Goal: Complete application form

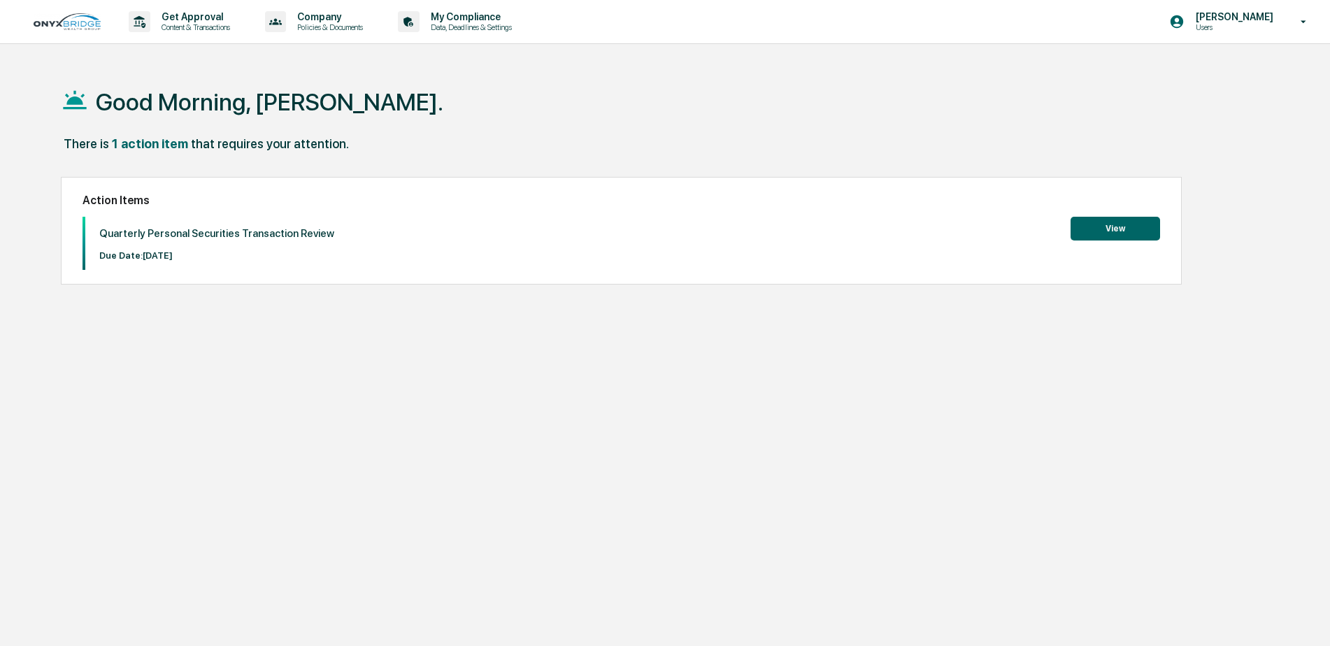
click at [1119, 224] on button "View" at bounding box center [1114, 229] width 89 height 24
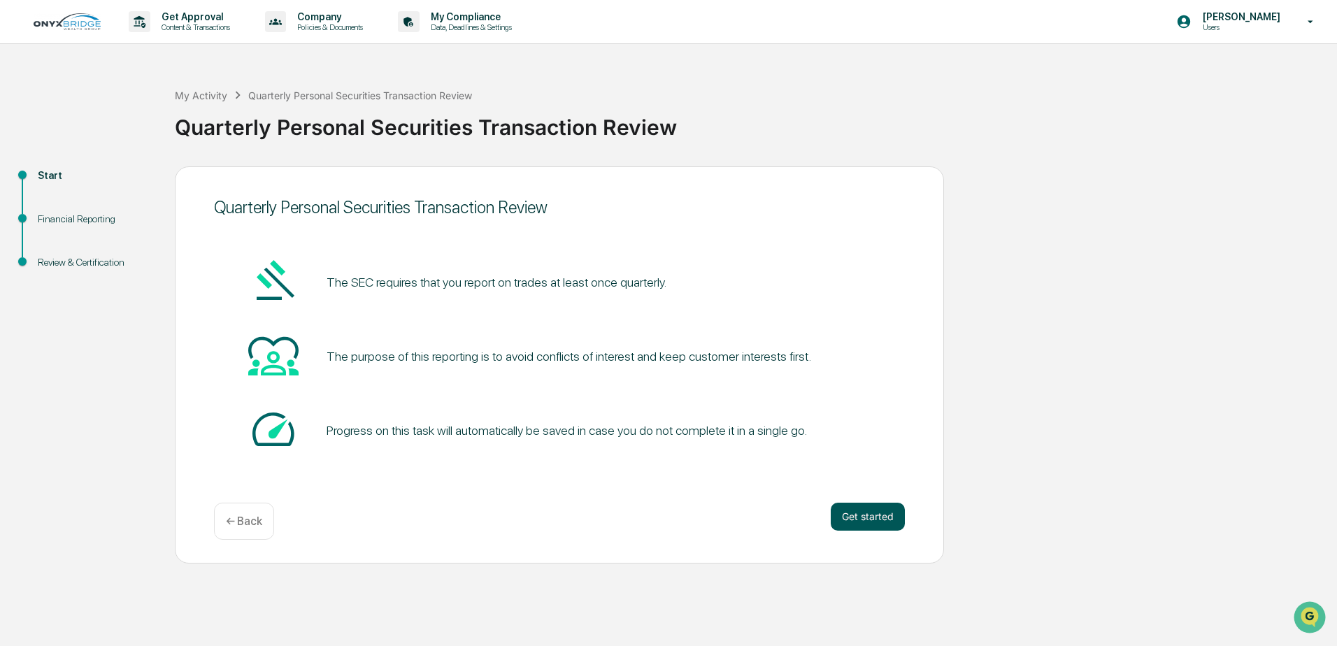
click at [872, 511] on button "Get started" at bounding box center [868, 517] width 74 height 28
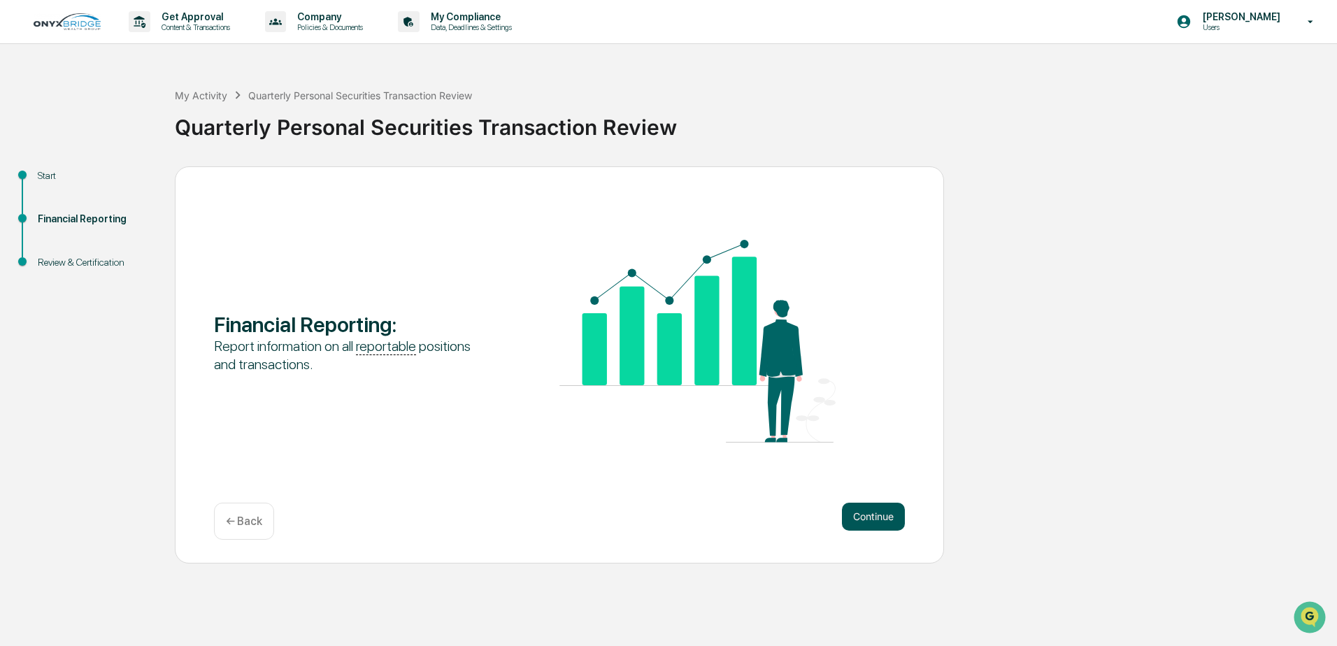
click at [863, 511] on button "Continue" at bounding box center [873, 517] width 63 height 28
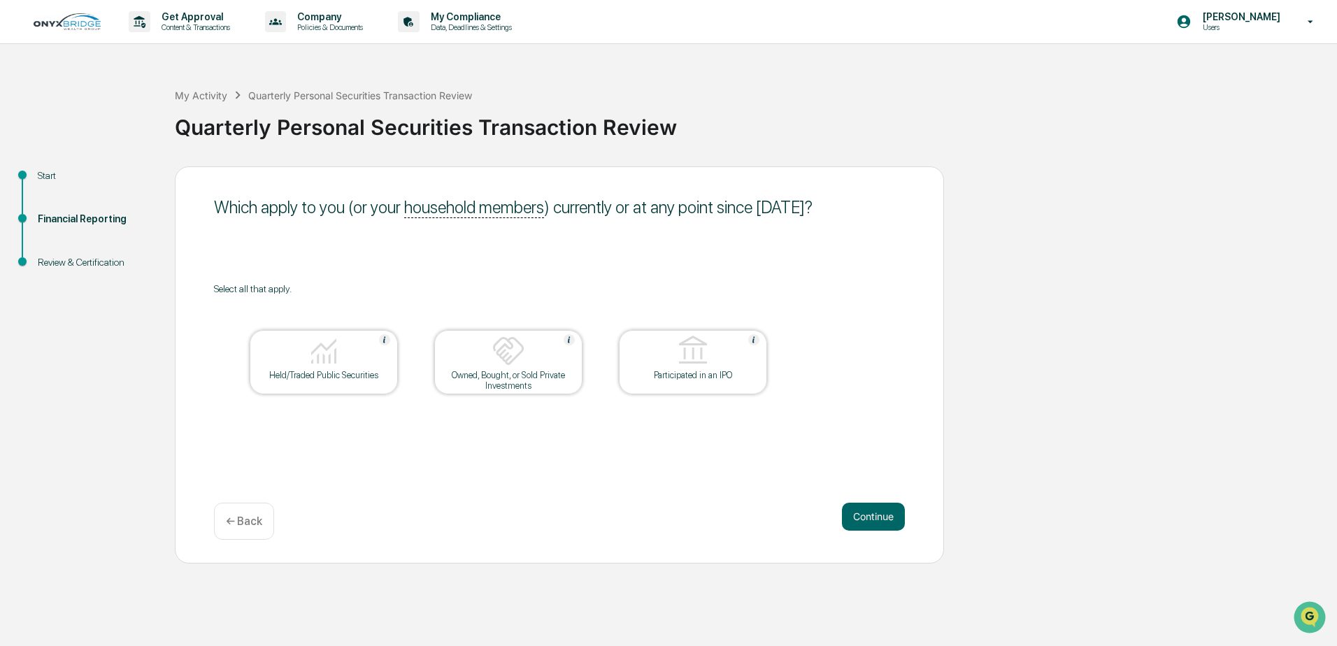
click at [327, 350] on img at bounding box center [324, 351] width 34 height 34
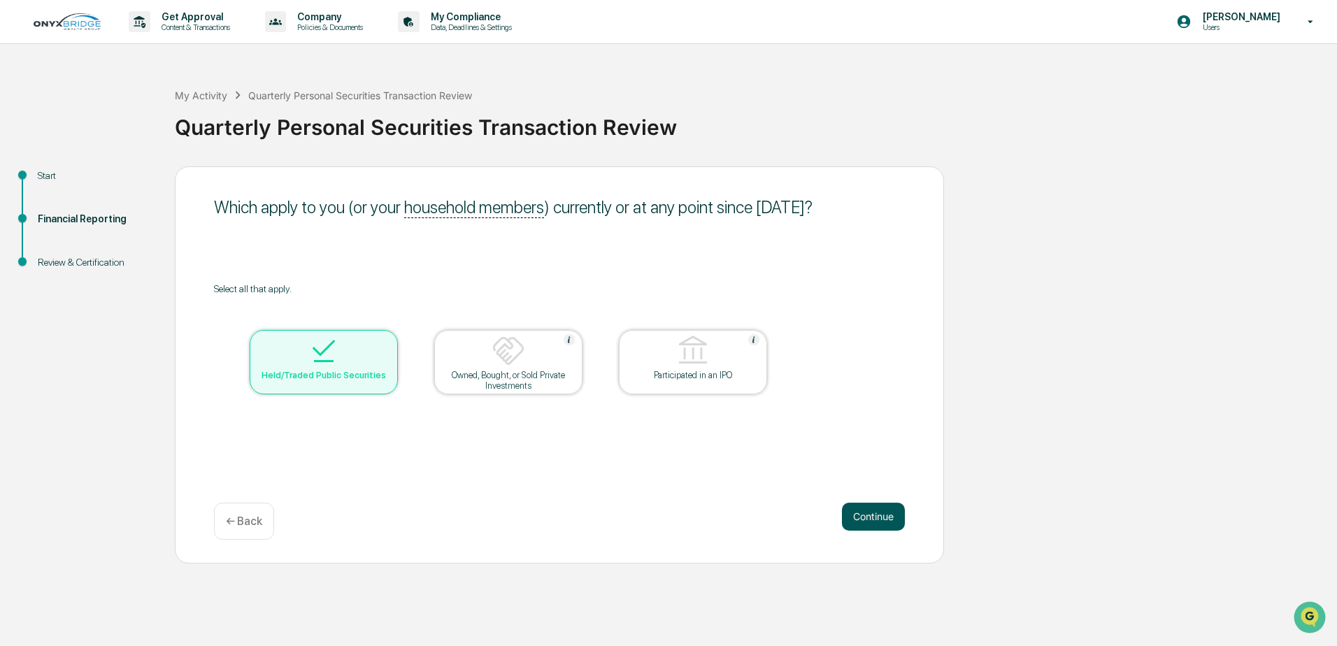
click at [863, 508] on button "Continue" at bounding box center [873, 517] width 63 height 28
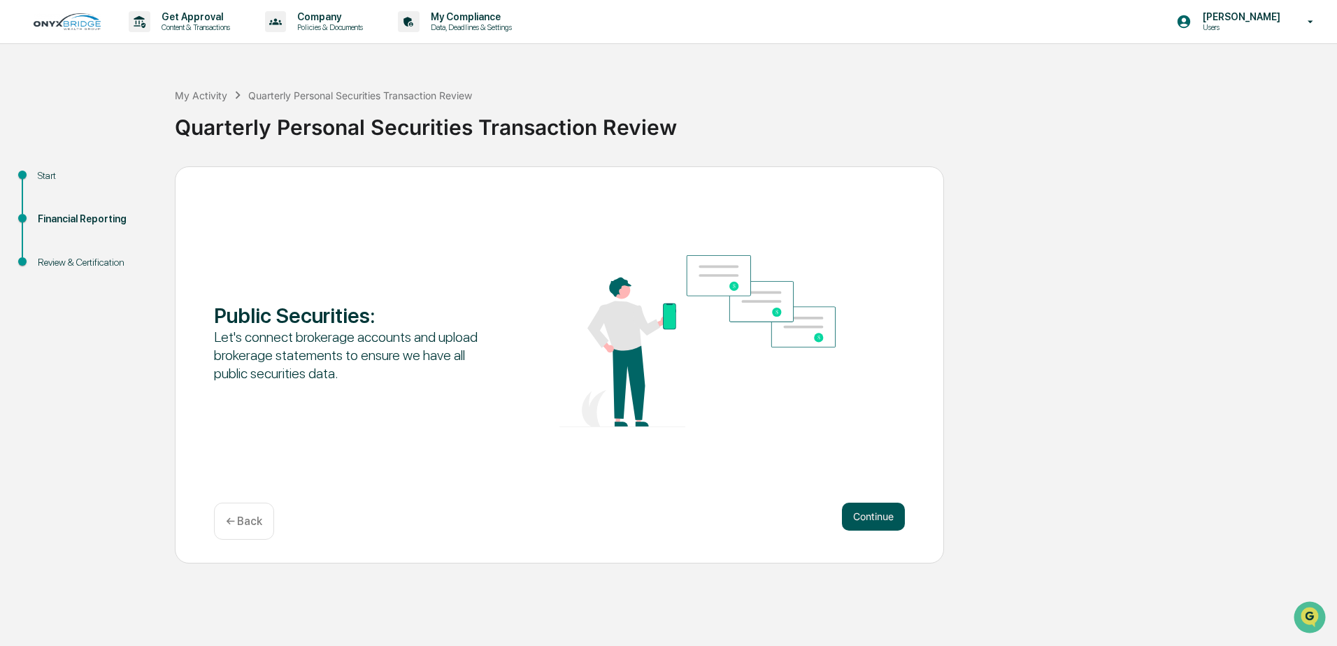
click at [880, 515] on button "Continue" at bounding box center [873, 517] width 63 height 28
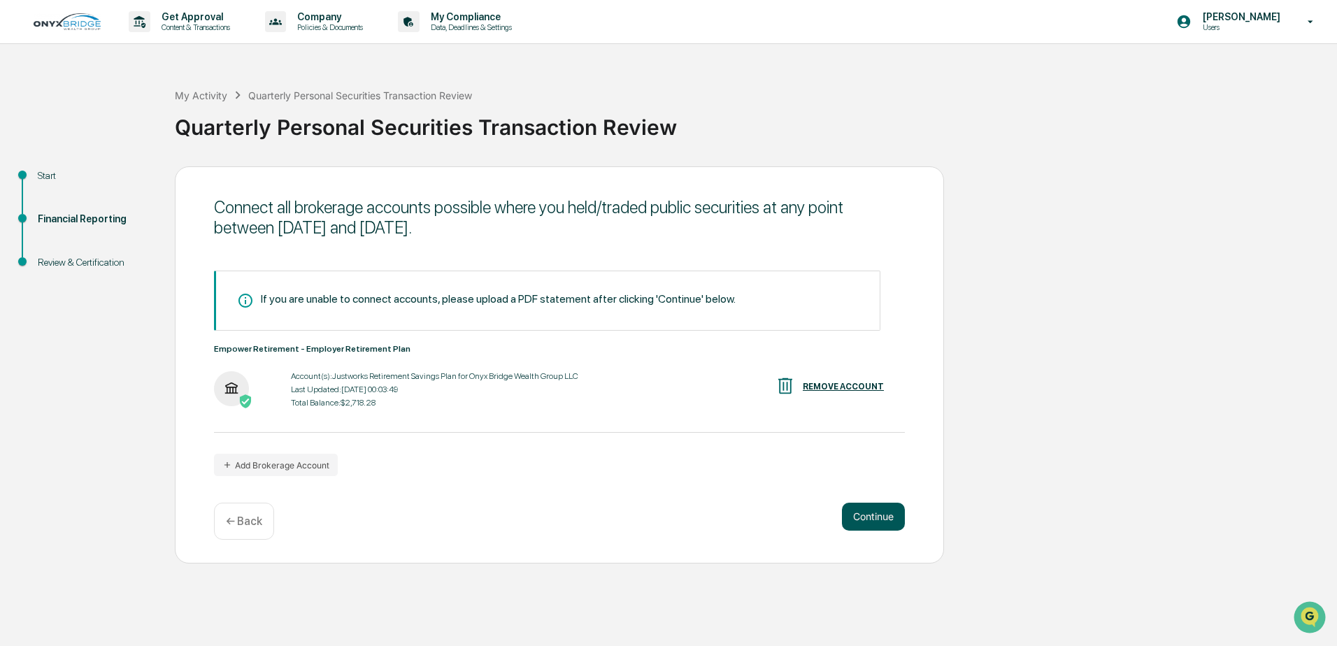
click at [855, 513] on button "Continue" at bounding box center [873, 517] width 63 height 28
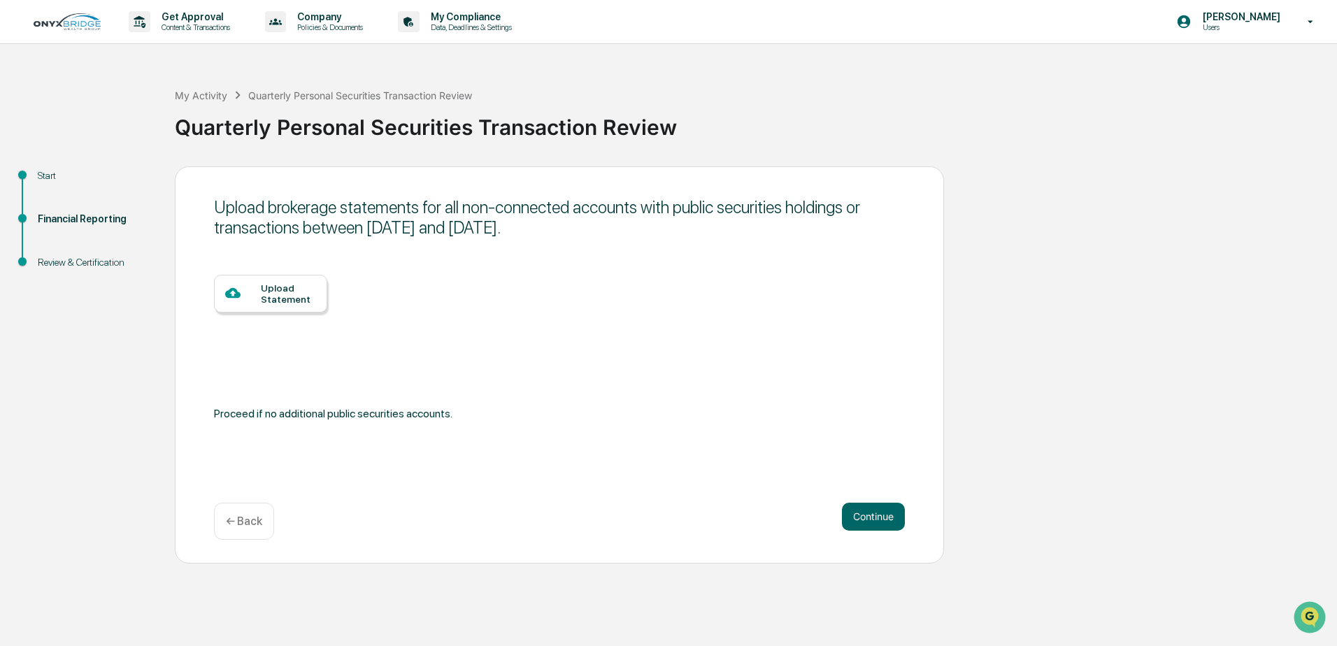
click at [252, 512] on div "← Back" at bounding box center [244, 521] width 60 height 37
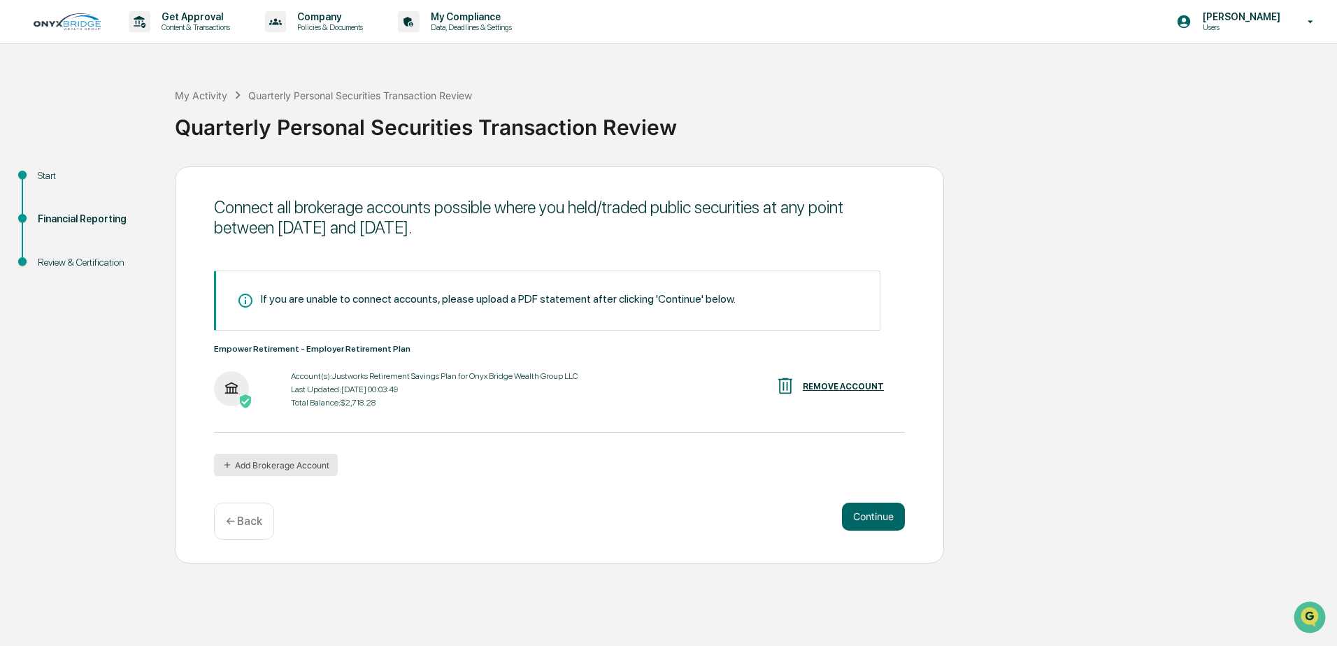
click at [282, 467] on button "Add Brokerage Account" at bounding box center [276, 465] width 124 height 22
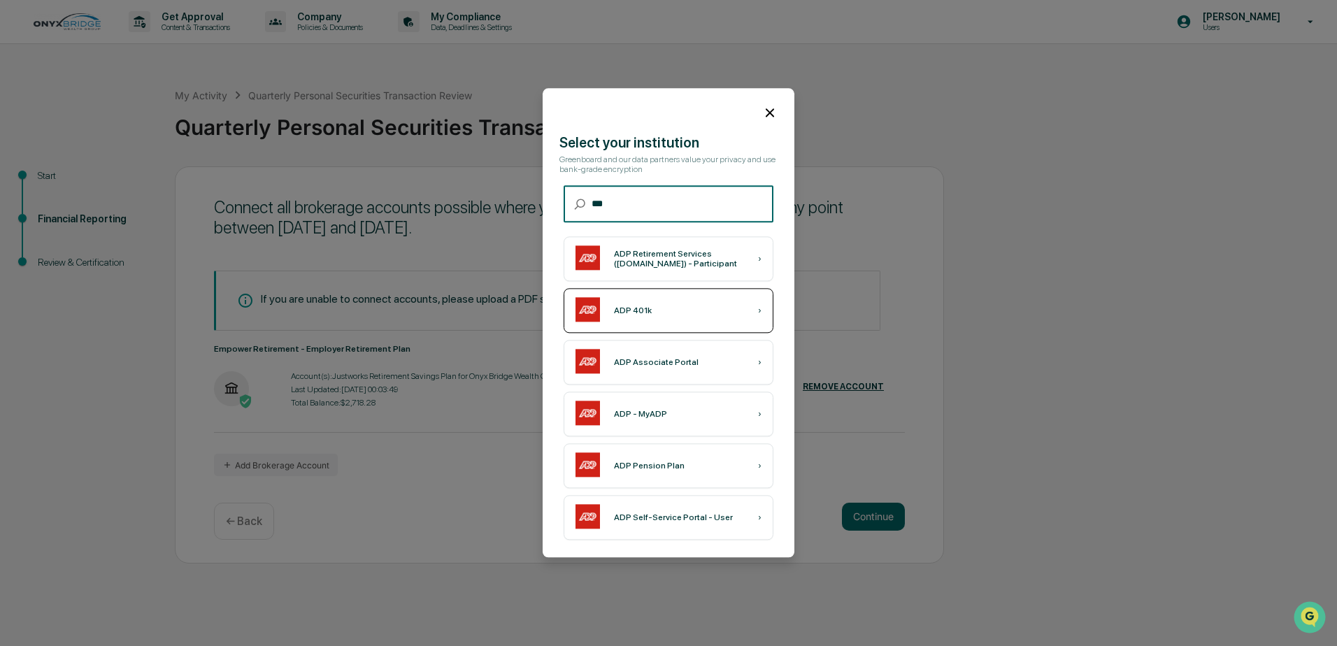
type input "***"
click at [760, 293] on div "ADP 401k ›" at bounding box center [668, 311] width 210 height 45
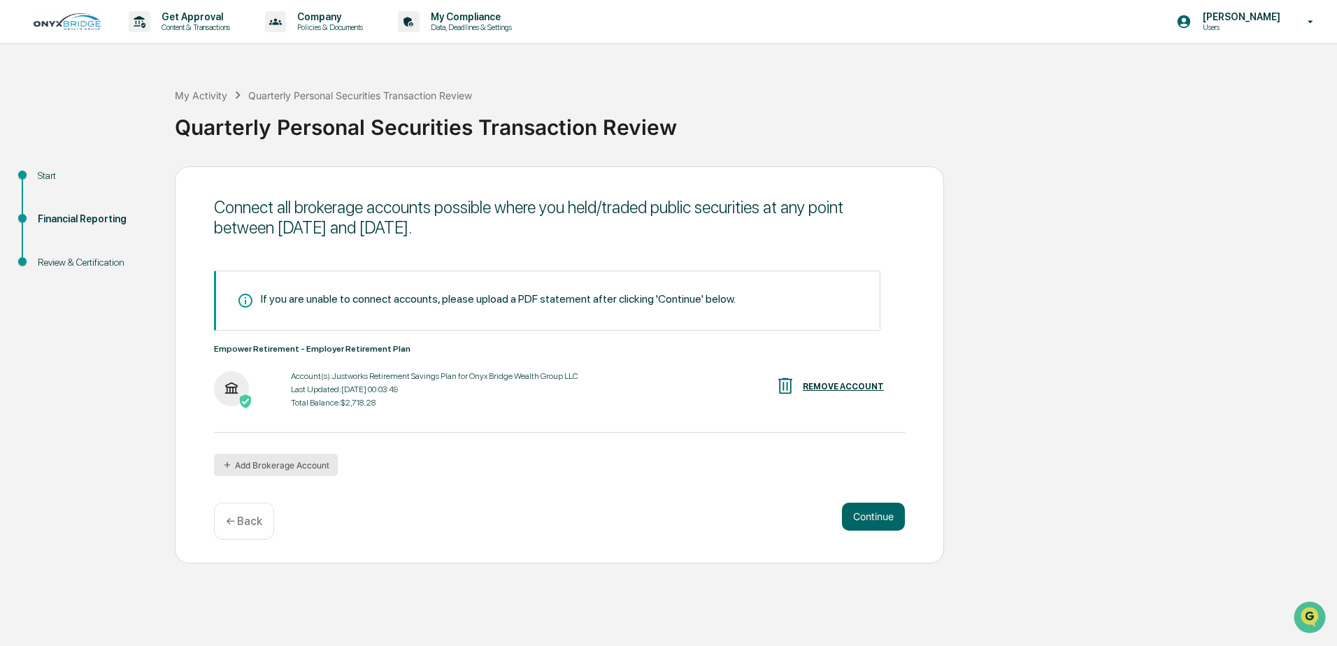
click at [299, 462] on button "Add Brokerage Account" at bounding box center [276, 465] width 124 height 22
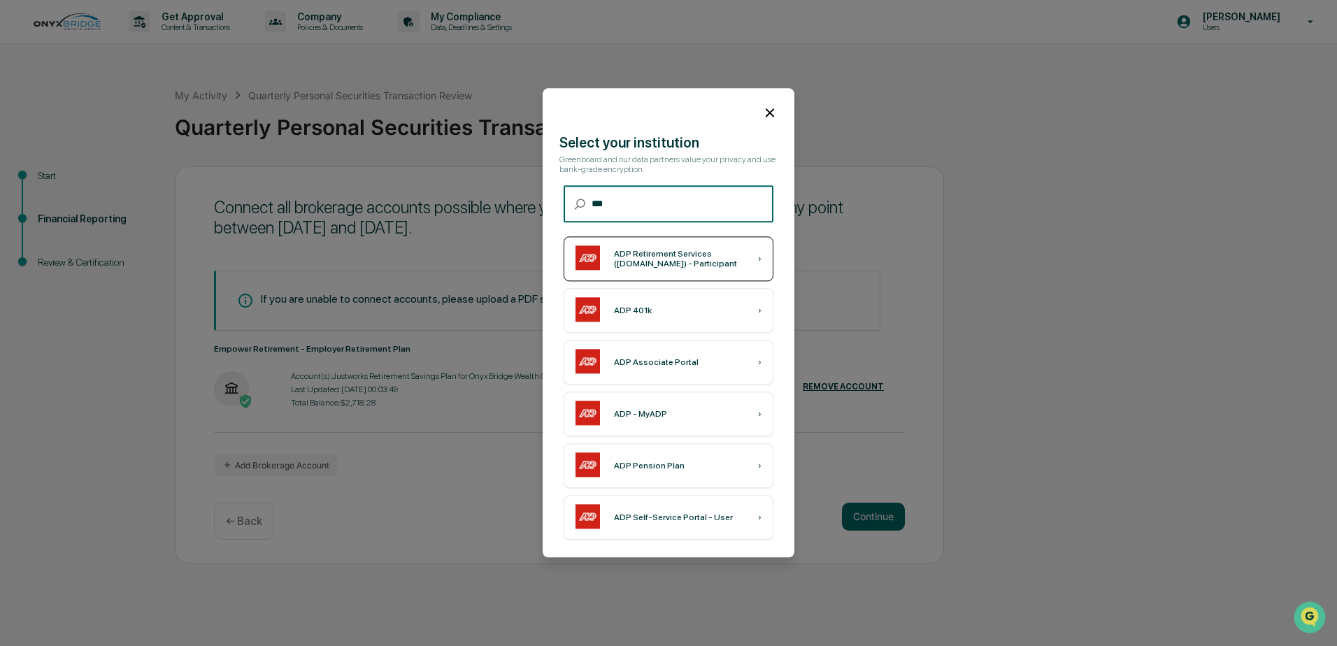
type input "***"
click at [658, 243] on div "ADP Retirement Services ([DOMAIN_NAME]) - Participant ›" at bounding box center [668, 259] width 210 height 45
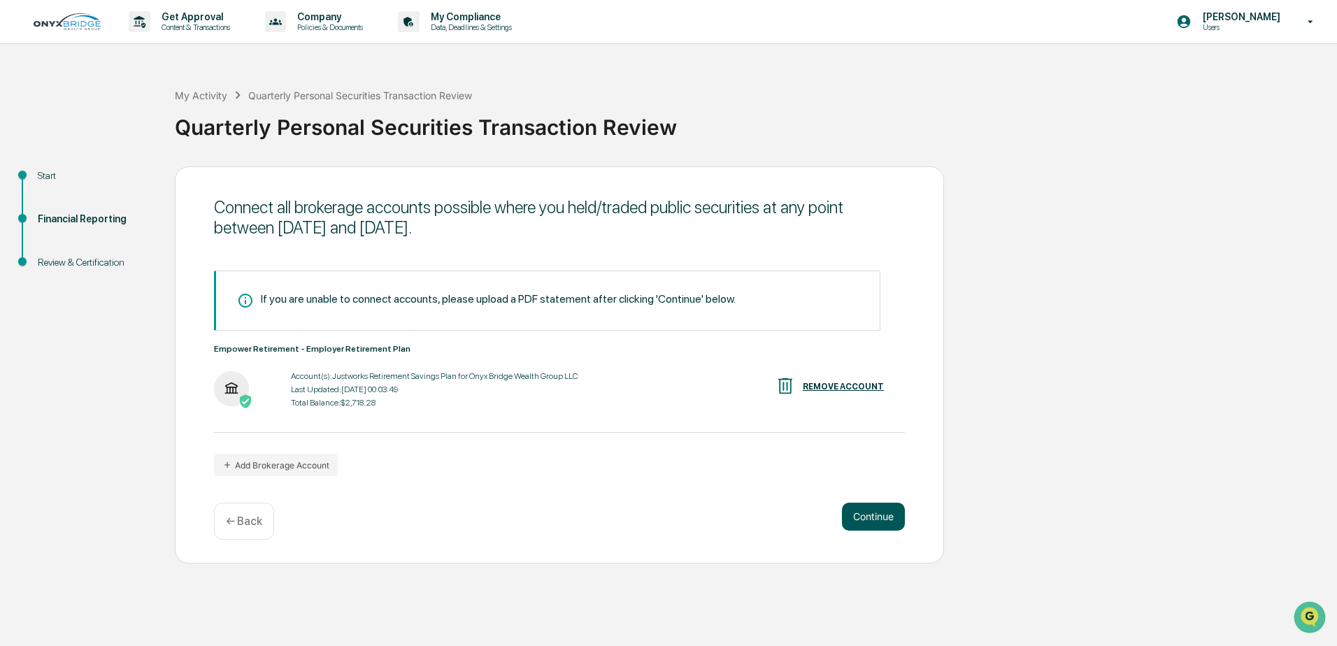
click at [863, 520] on button "Continue" at bounding box center [873, 517] width 63 height 28
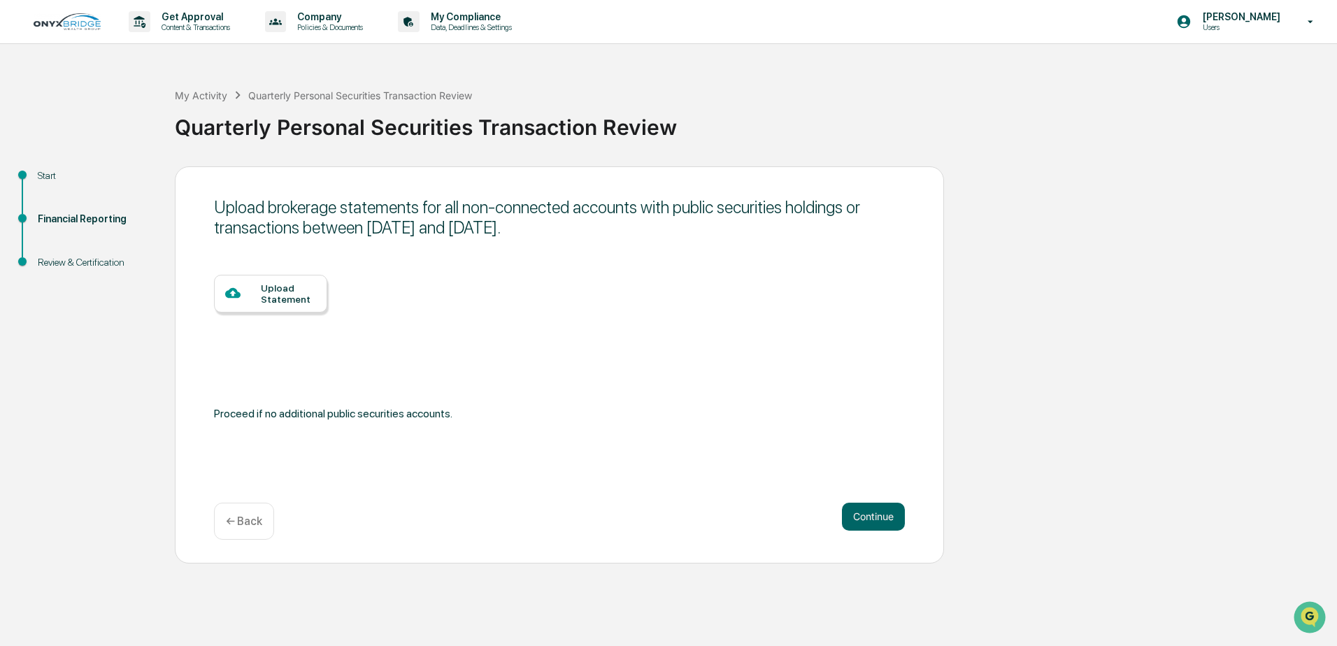
click at [265, 297] on div "Upload Statement" at bounding box center [288, 293] width 55 height 22
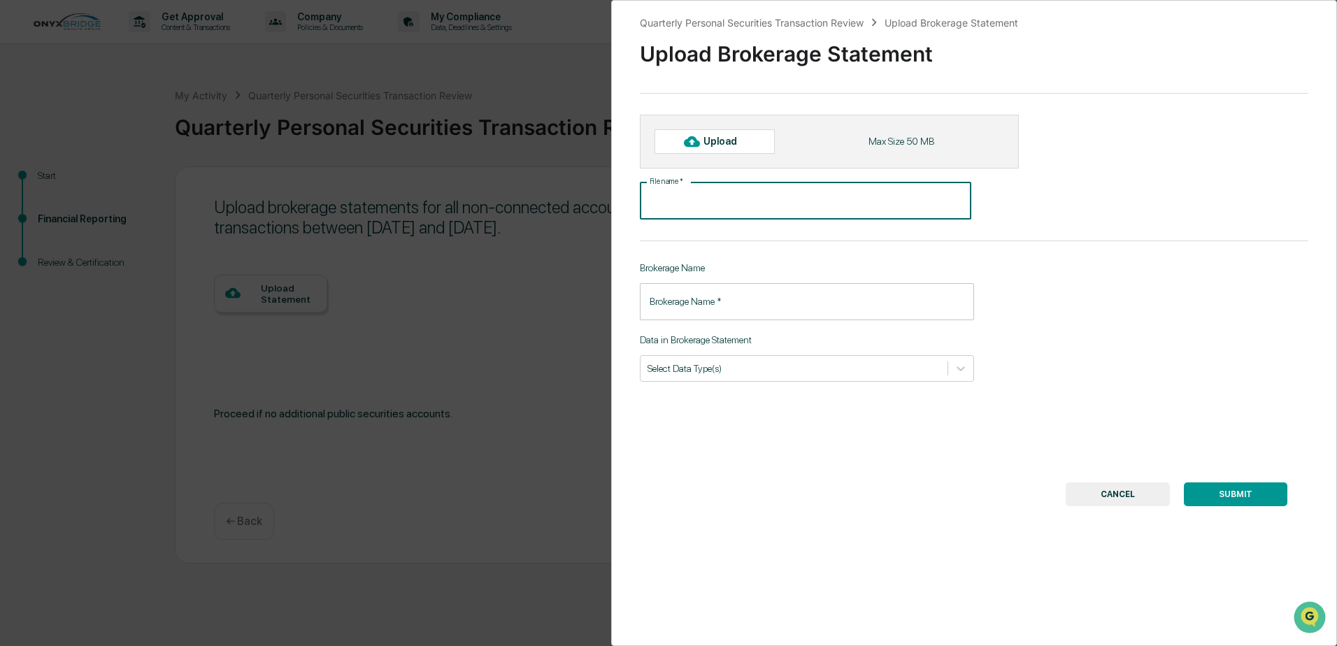
click at [726, 204] on input "File name   *" at bounding box center [805, 200] width 331 height 37
type input "*"
type input "**********"
click at [732, 315] on input "Brokerage Name   *" at bounding box center [807, 301] width 334 height 37
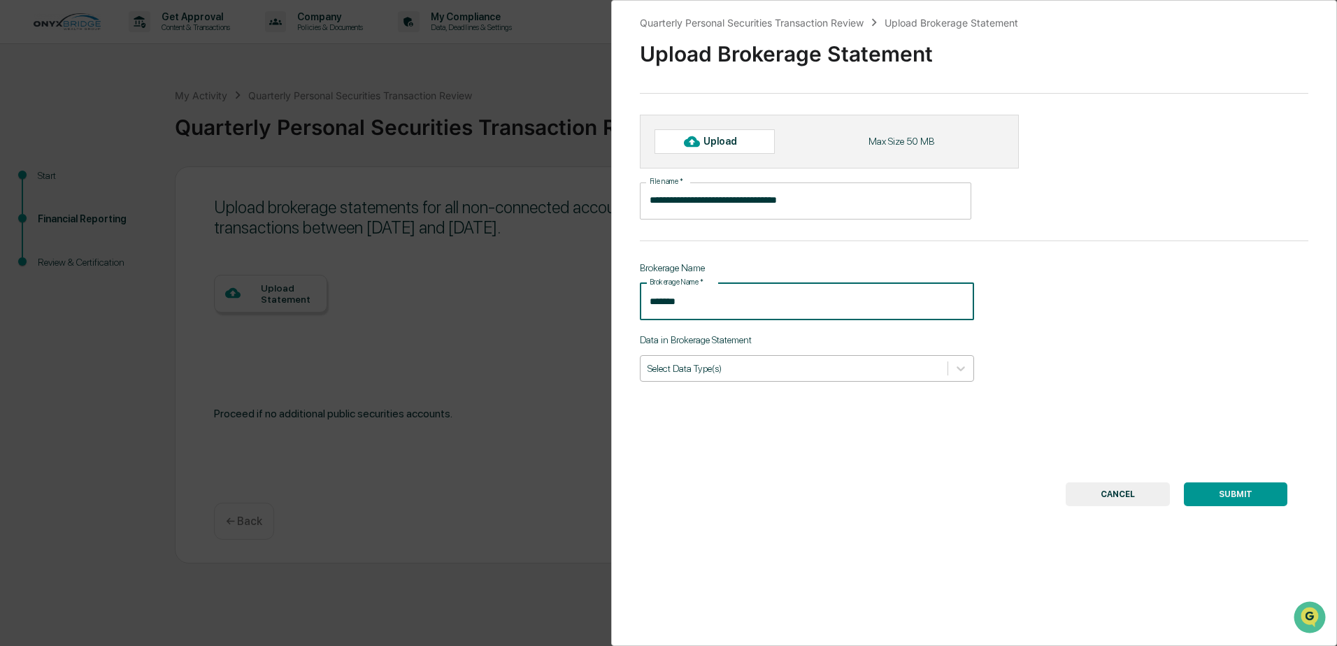
type input "*******"
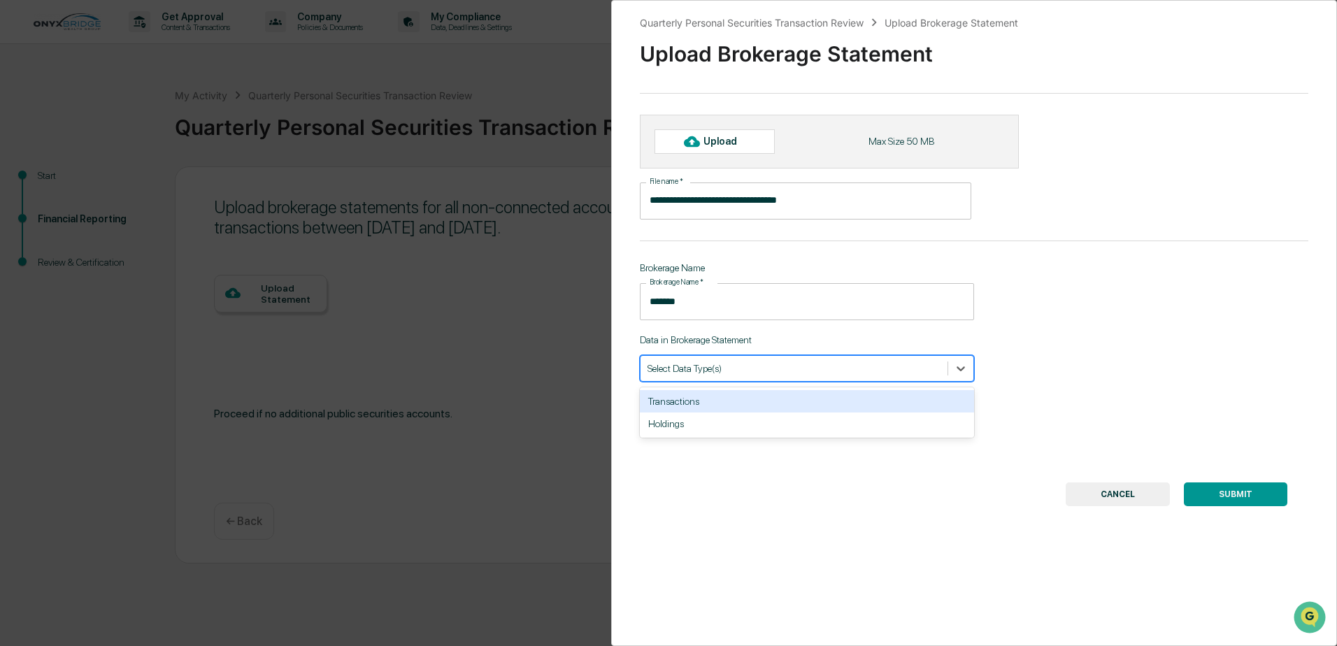
click at [741, 376] on div "Select Data Type(s)" at bounding box center [793, 368] width 307 height 19
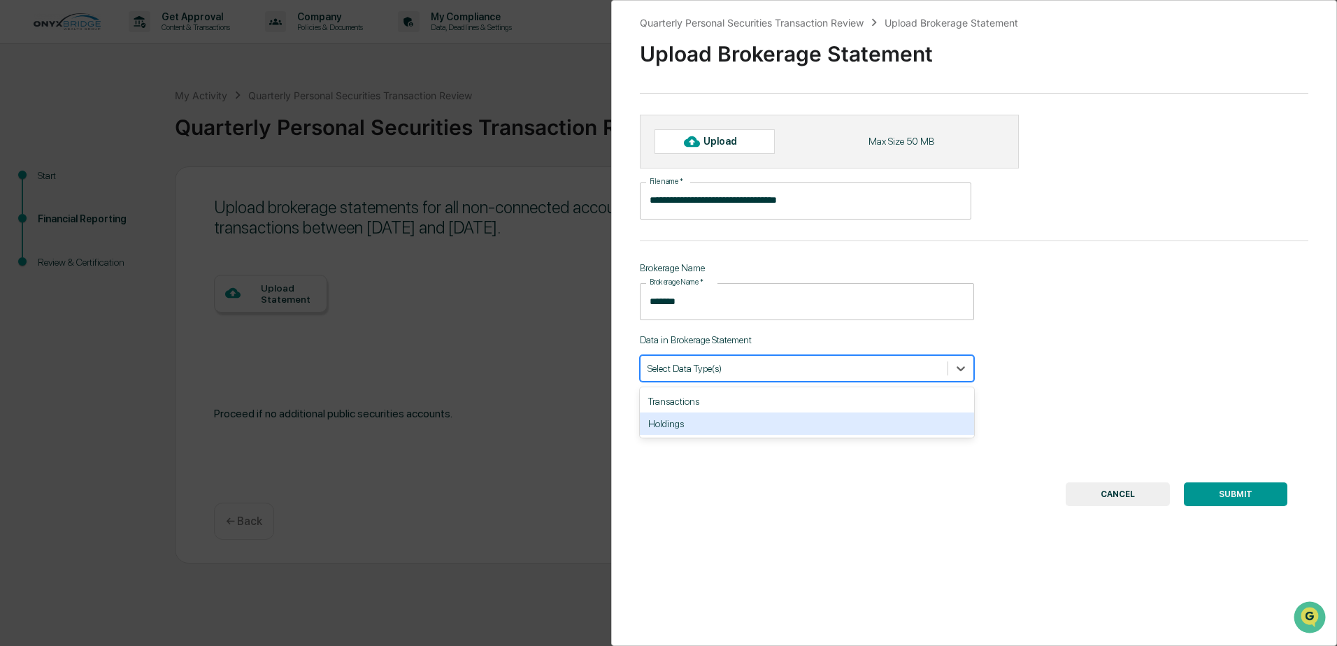
click at [740, 426] on div "Holdings" at bounding box center [807, 423] width 334 height 22
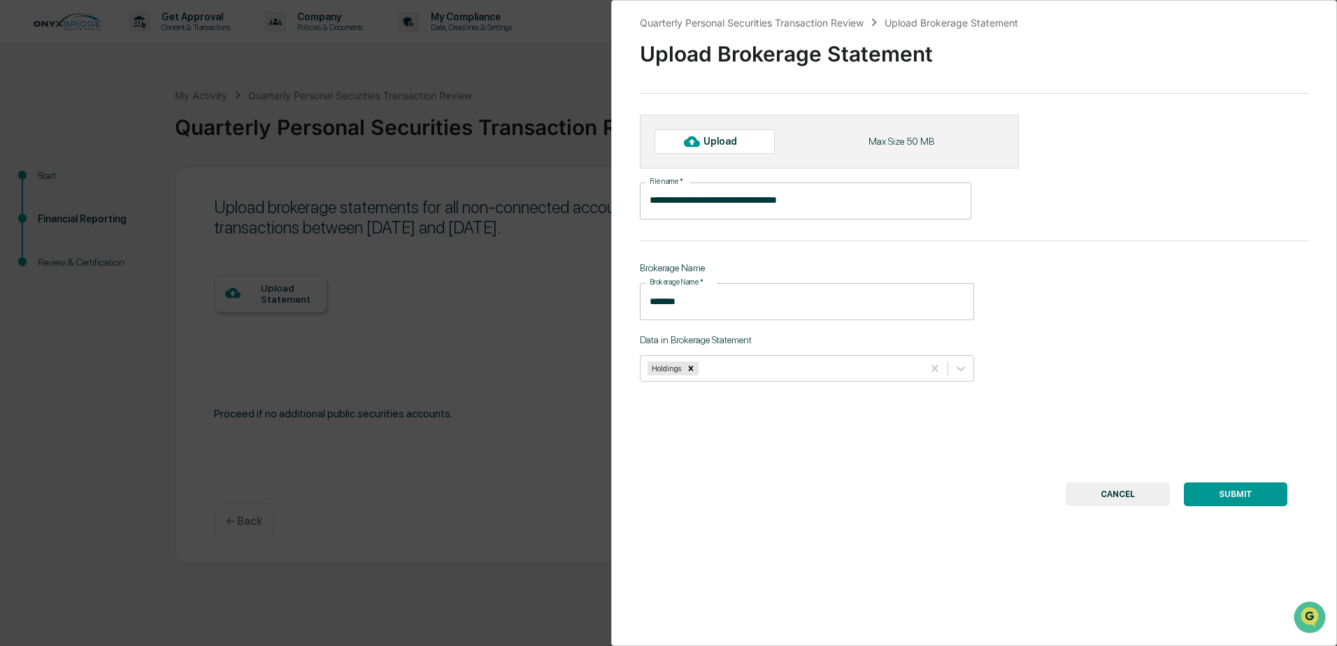
click at [784, 440] on div "**********" at bounding box center [974, 323] width 726 height 646
click at [826, 373] on div at bounding box center [808, 367] width 214 height 13
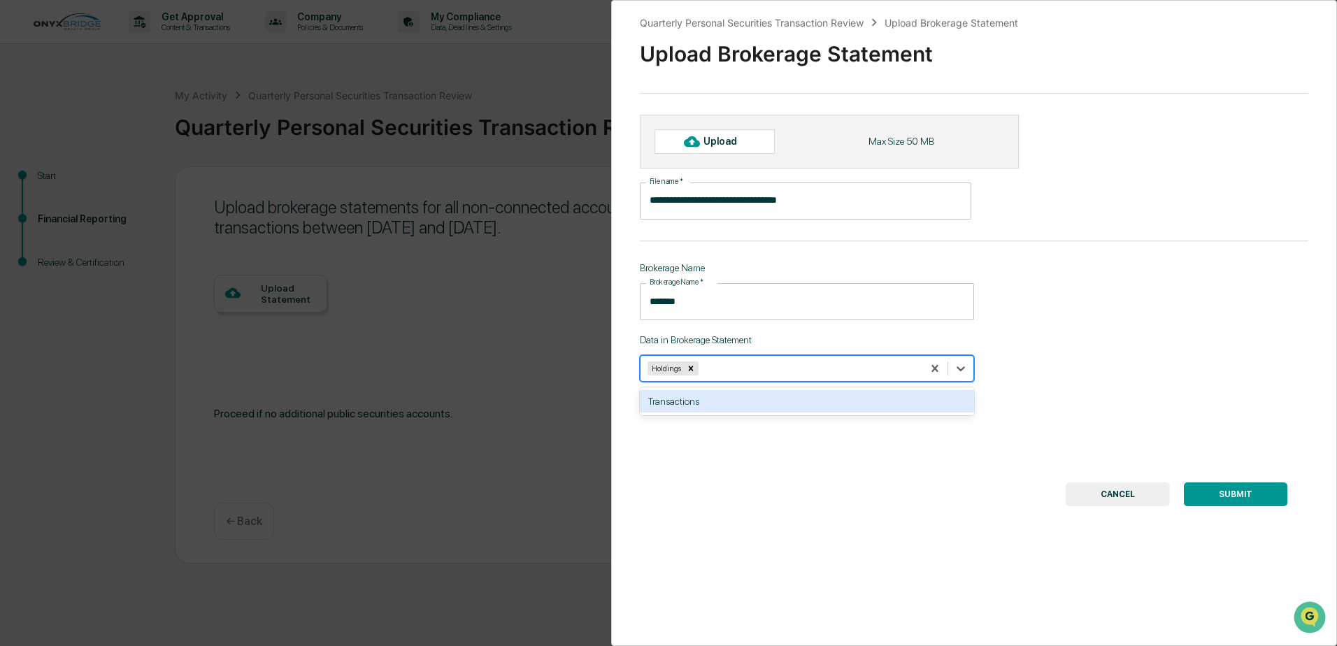
click at [798, 403] on div "Transactions" at bounding box center [807, 401] width 334 height 22
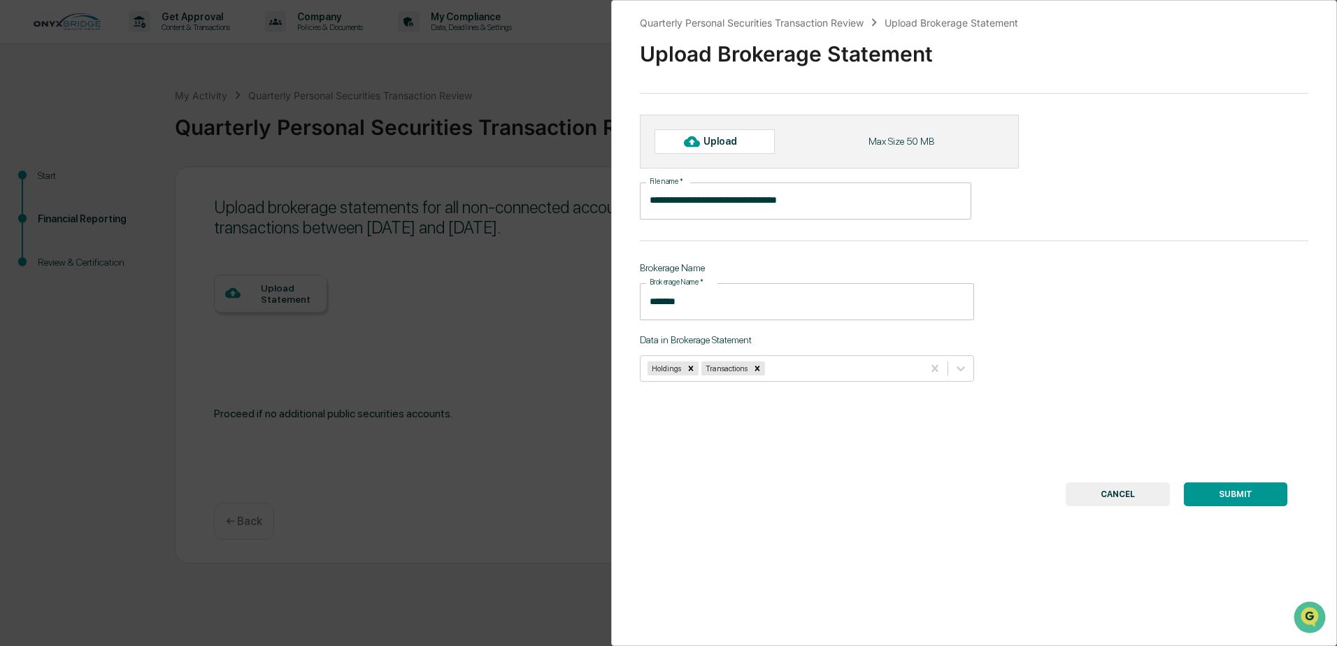
click at [834, 452] on div "**********" at bounding box center [974, 323] width 726 height 646
click at [712, 136] on div "Upload" at bounding box center [725, 141] width 45 height 11
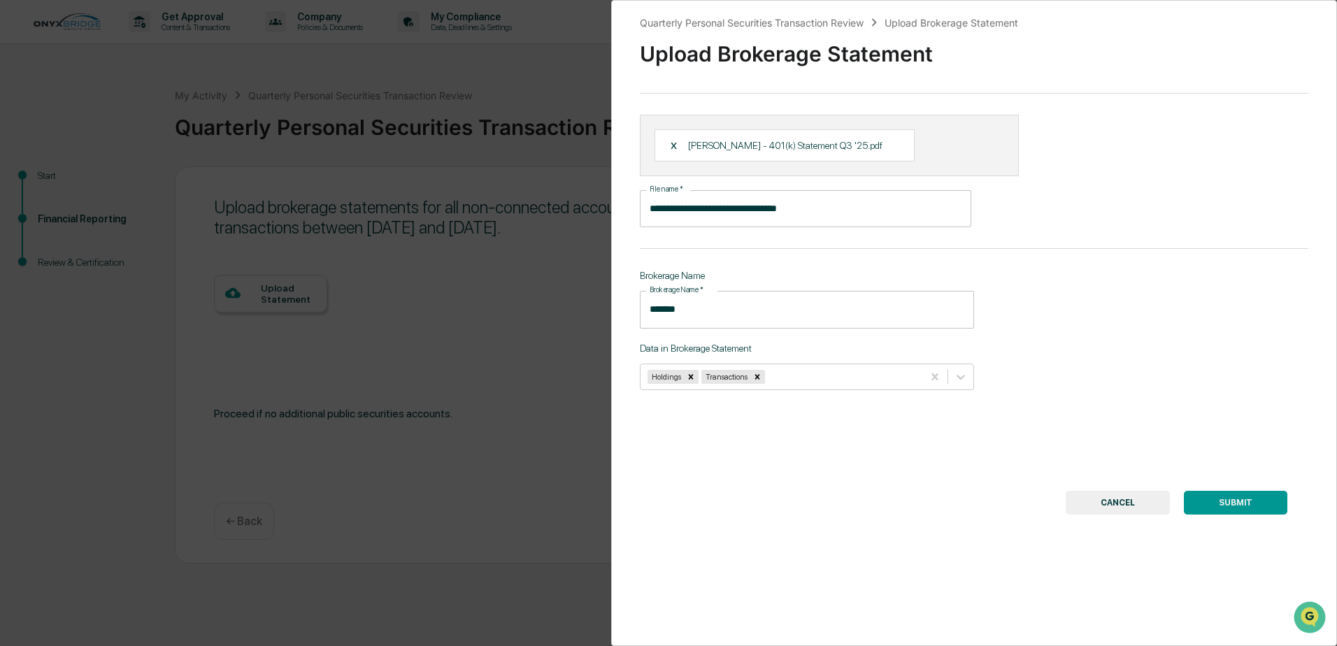
click at [1170, 288] on div "**********" at bounding box center [974, 323] width 726 height 646
click at [1229, 497] on button "SUBMIT" at bounding box center [1235, 503] width 103 height 24
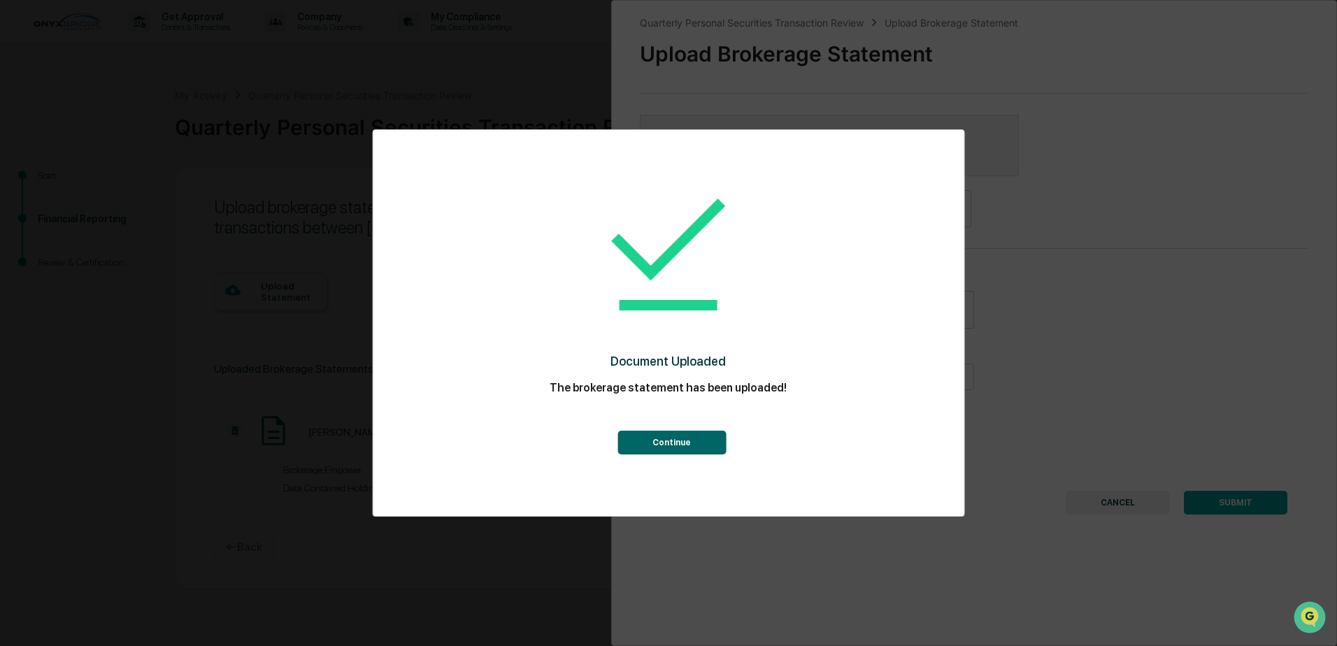
click at [668, 433] on button "Continue" at bounding box center [671, 443] width 108 height 24
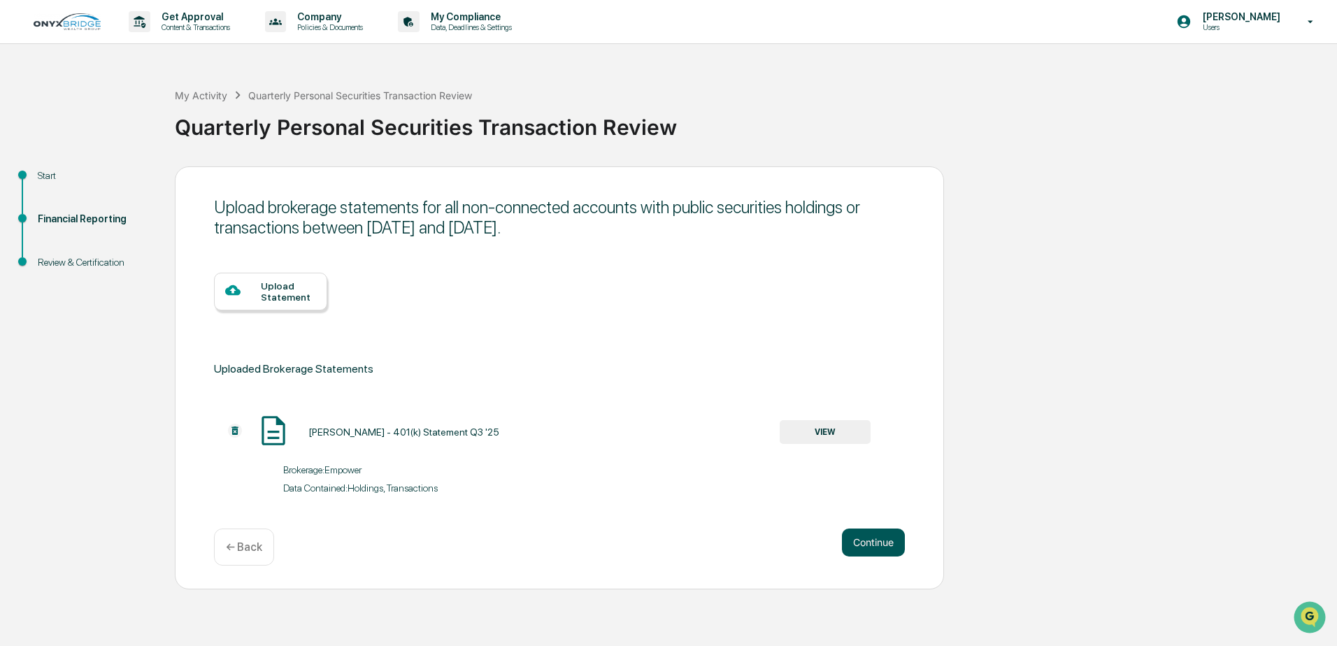
click at [870, 544] on button "Continue" at bounding box center [873, 543] width 63 height 28
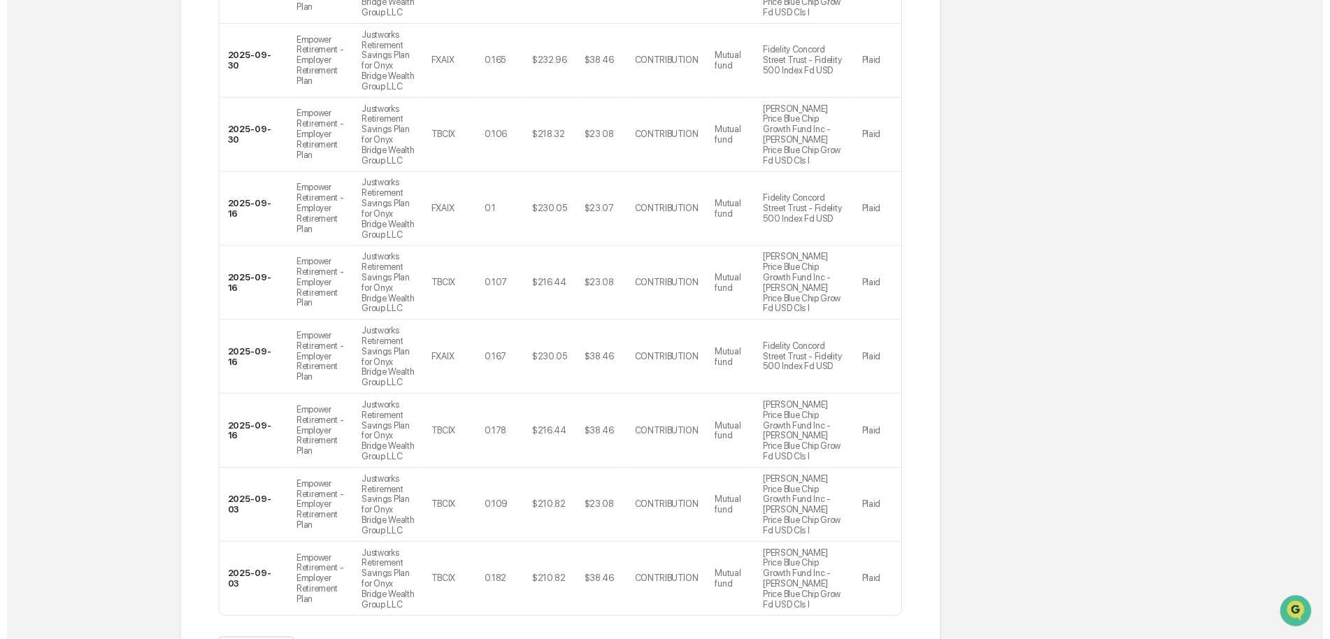
scroll to position [567, 0]
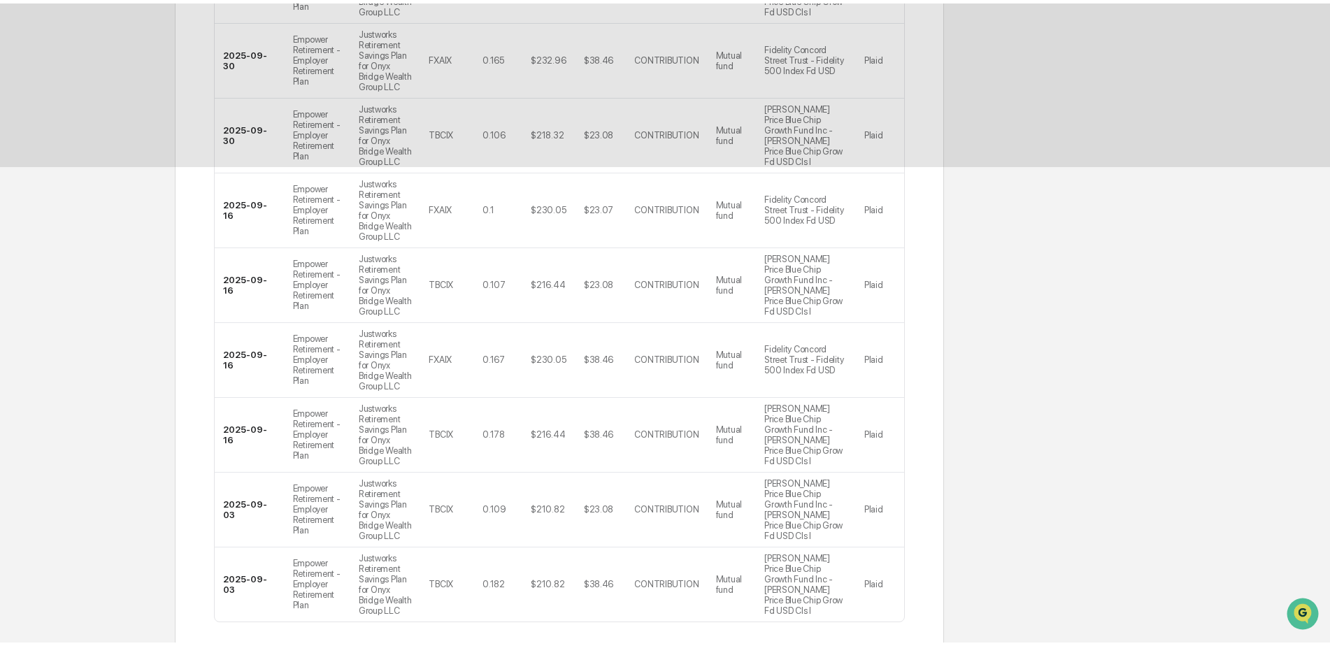
scroll to position [0, 0]
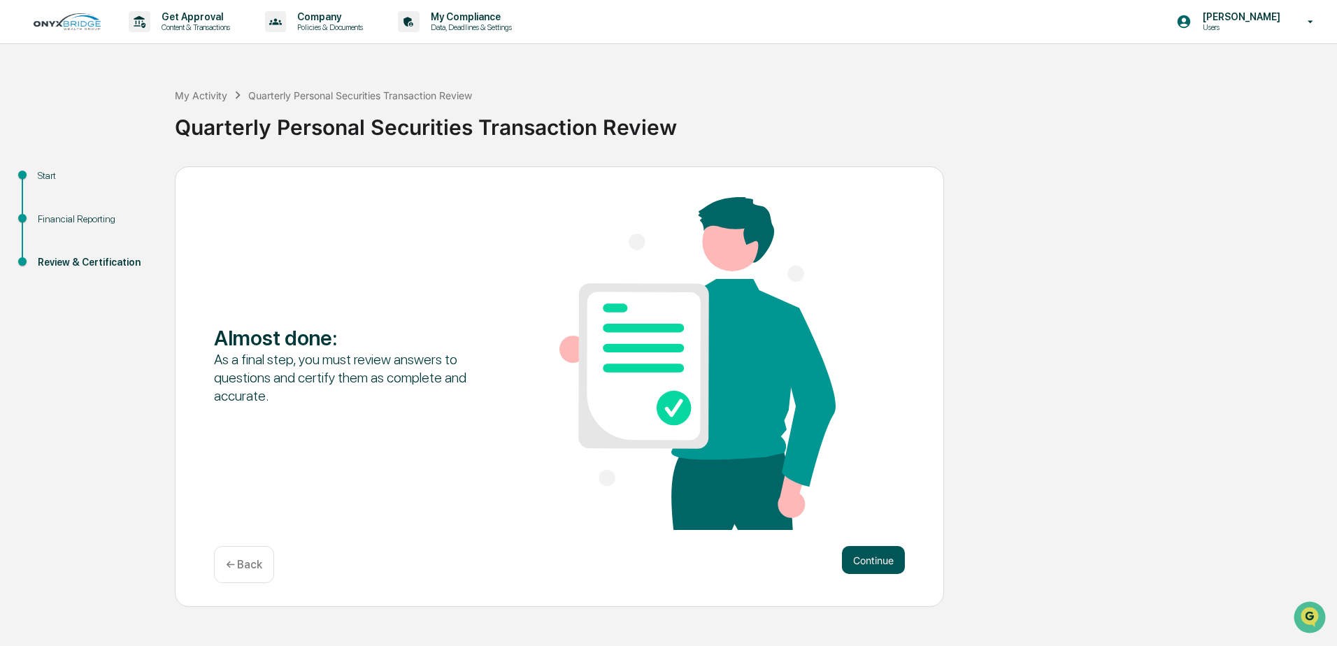
click at [875, 550] on button "Continue" at bounding box center [873, 560] width 63 height 28
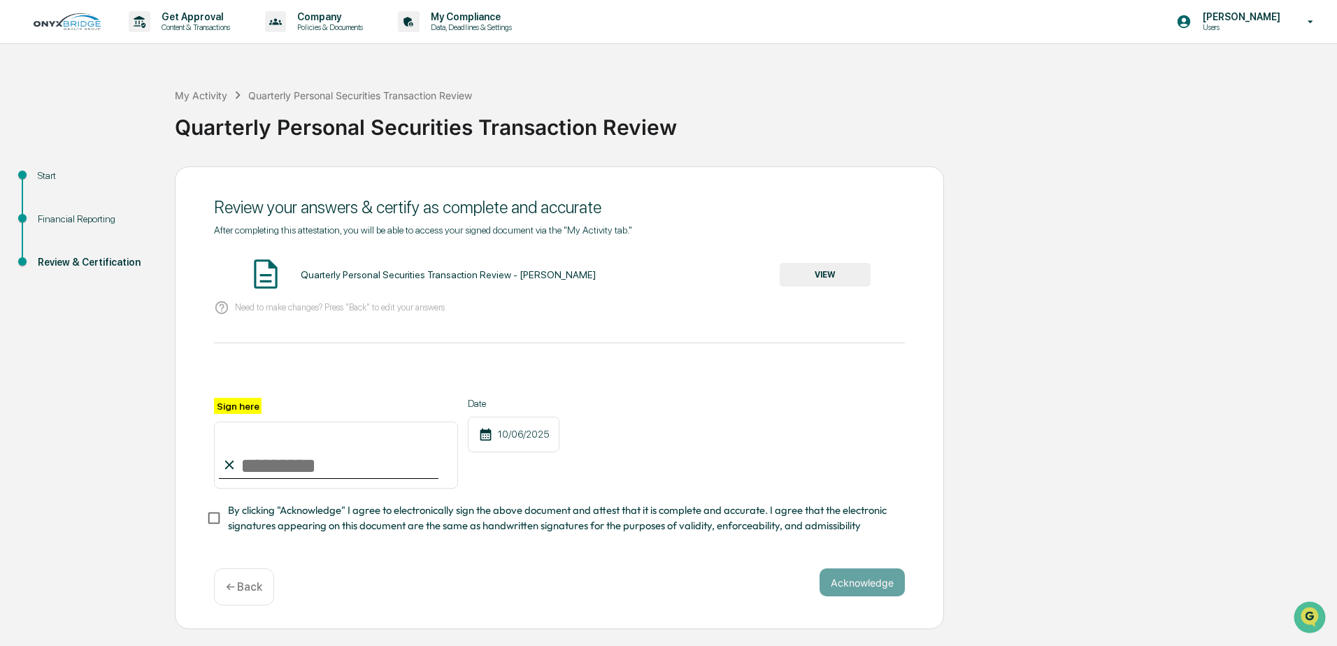
click at [284, 468] on input "Sign here" at bounding box center [336, 455] width 244 height 67
type input "**********"
click at [858, 581] on button "Acknowledge" at bounding box center [861, 582] width 85 height 28
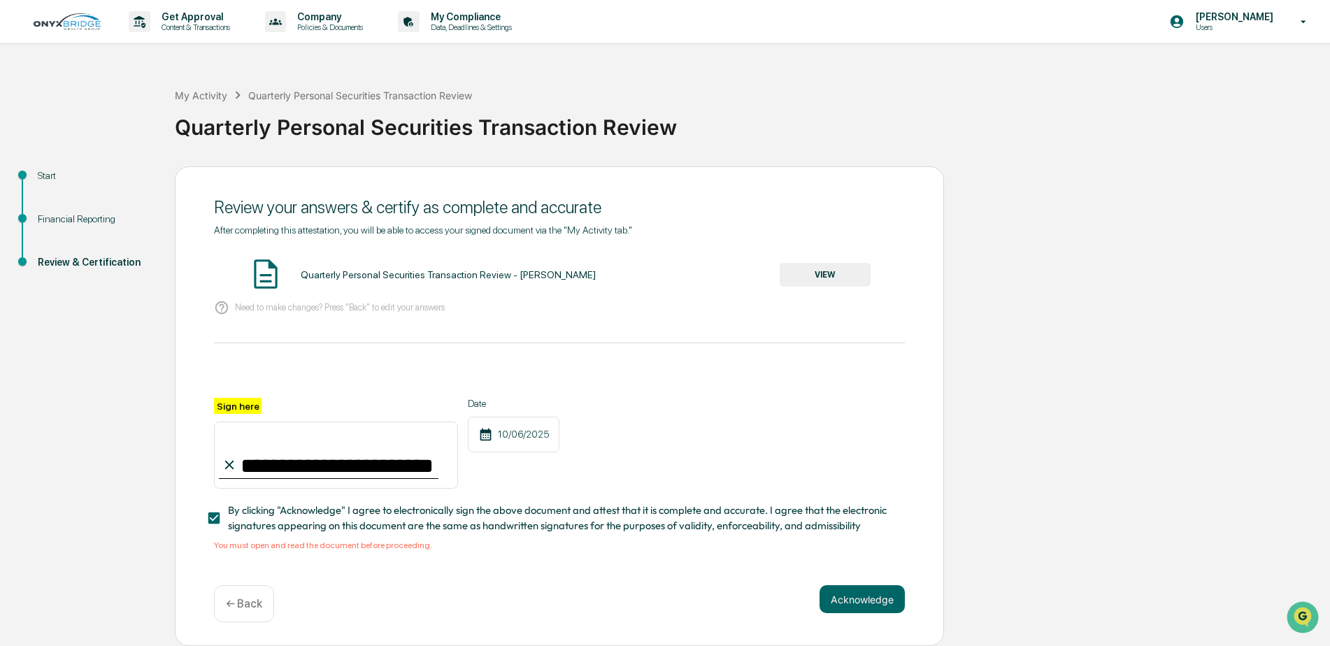
click at [831, 276] on button "VIEW" at bounding box center [825, 275] width 91 height 24
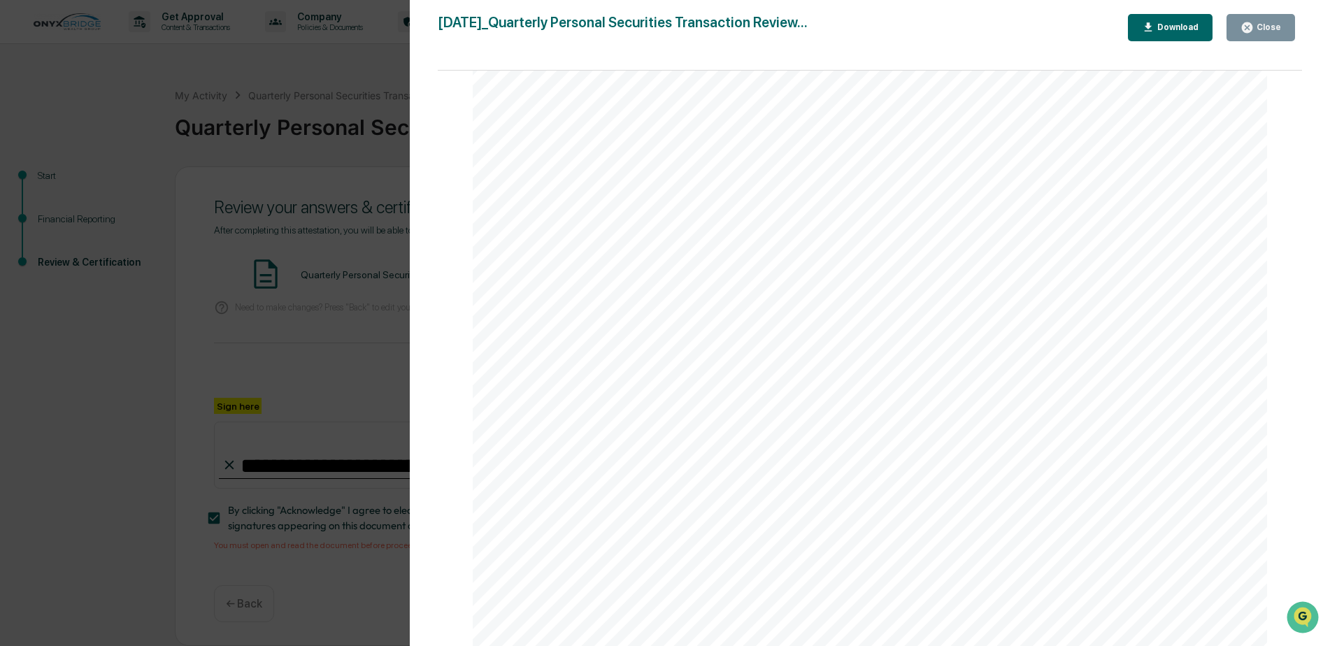
scroll to position [12871, 0]
click at [1155, 134] on div "be. - The estimated monthly payments in this statement are based on how long yo…" at bounding box center [870, 132] width 794 height 1028
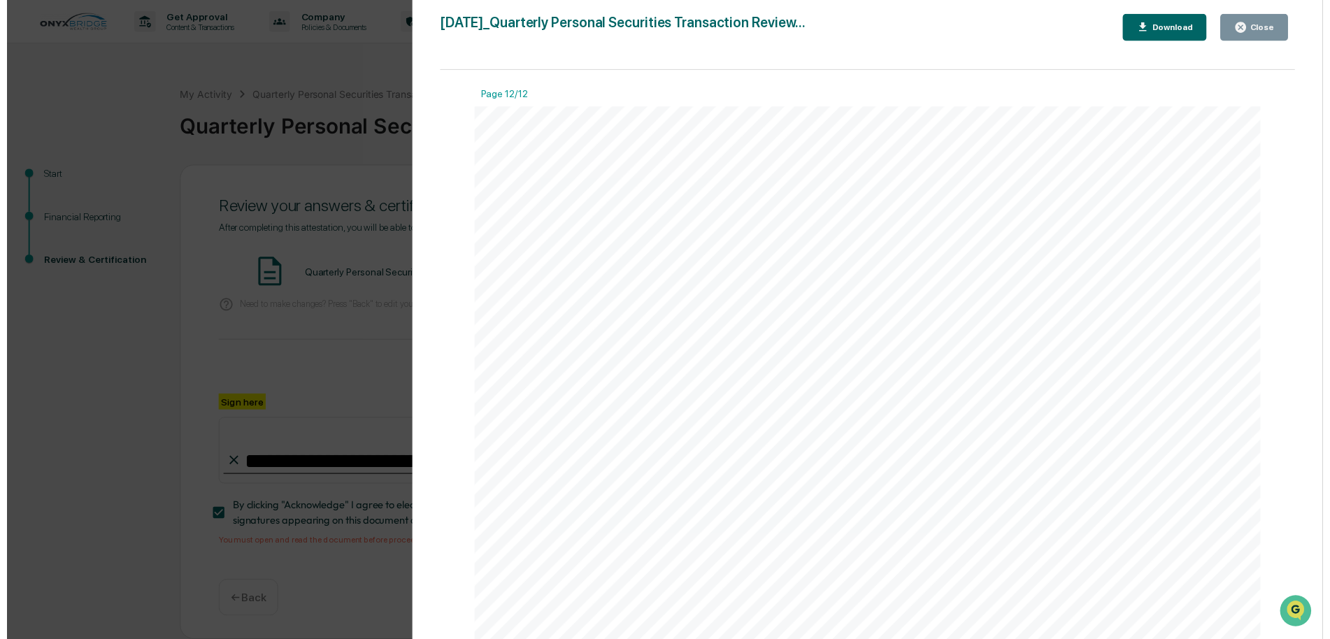
scroll to position [11963, 0]
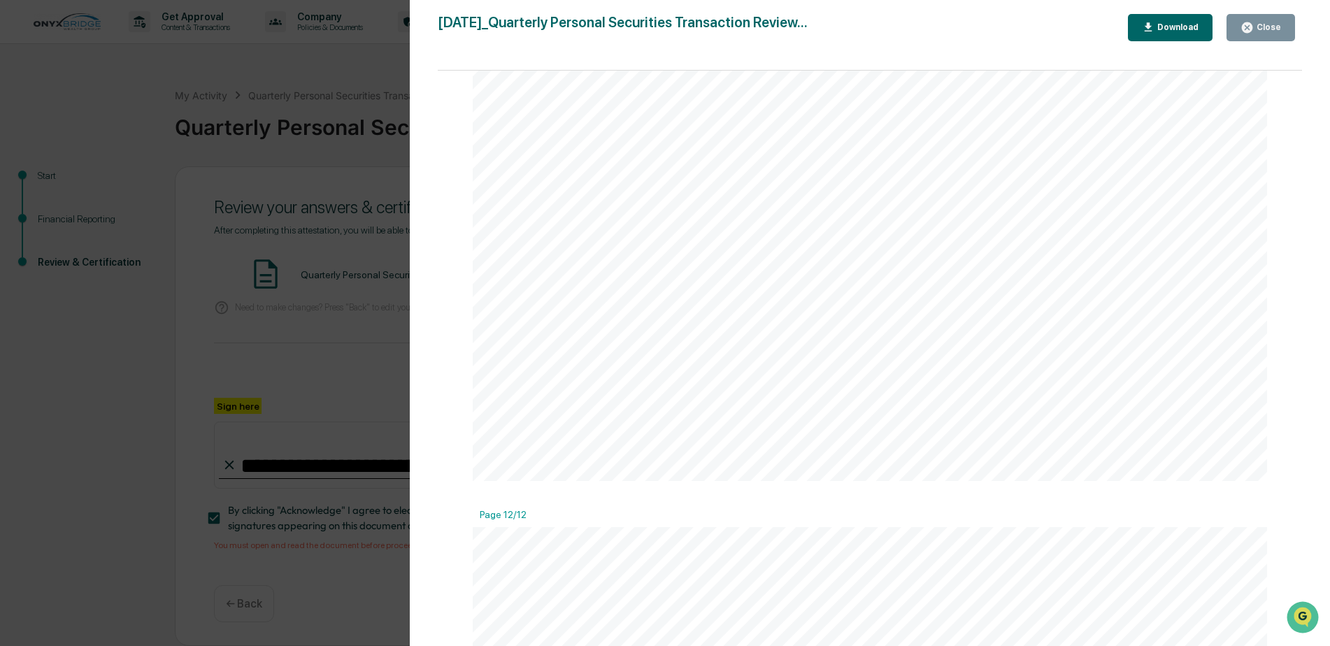
click at [1258, 27] on div "Close" at bounding box center [1267, 27] width 27 height 10
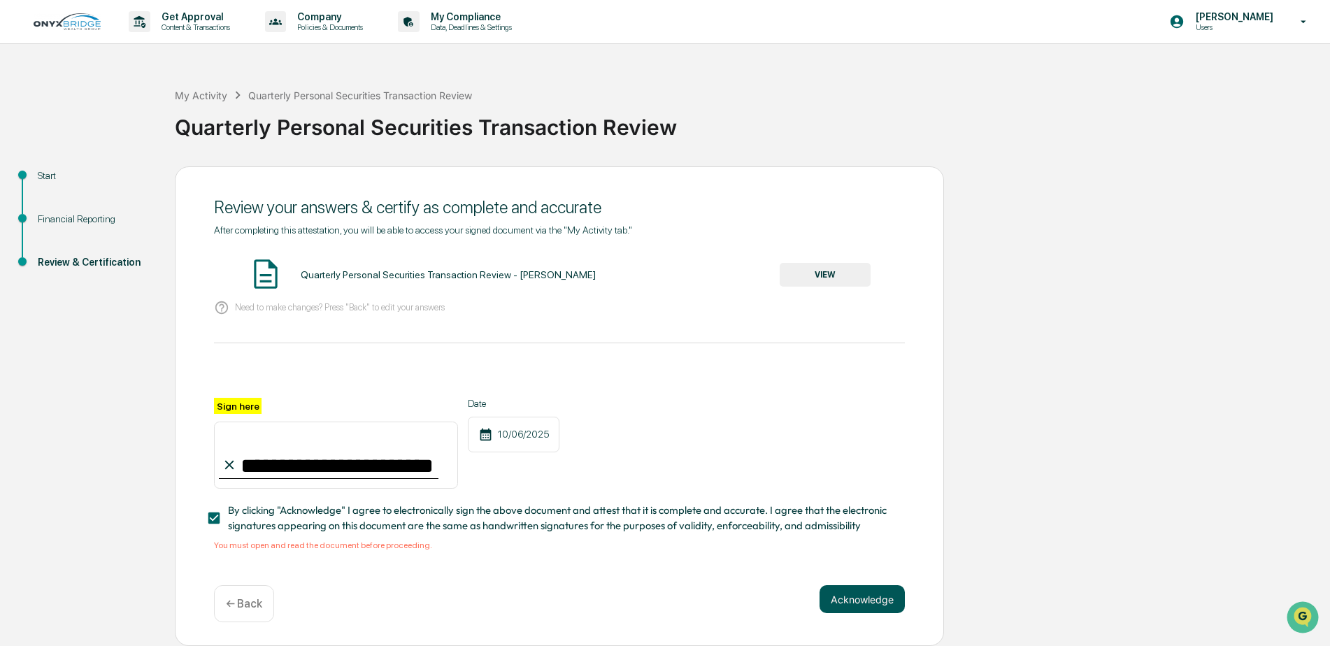
click at [858, 597] on button "Acknowledge" at bounding box center [861, 599] width 85 height 28
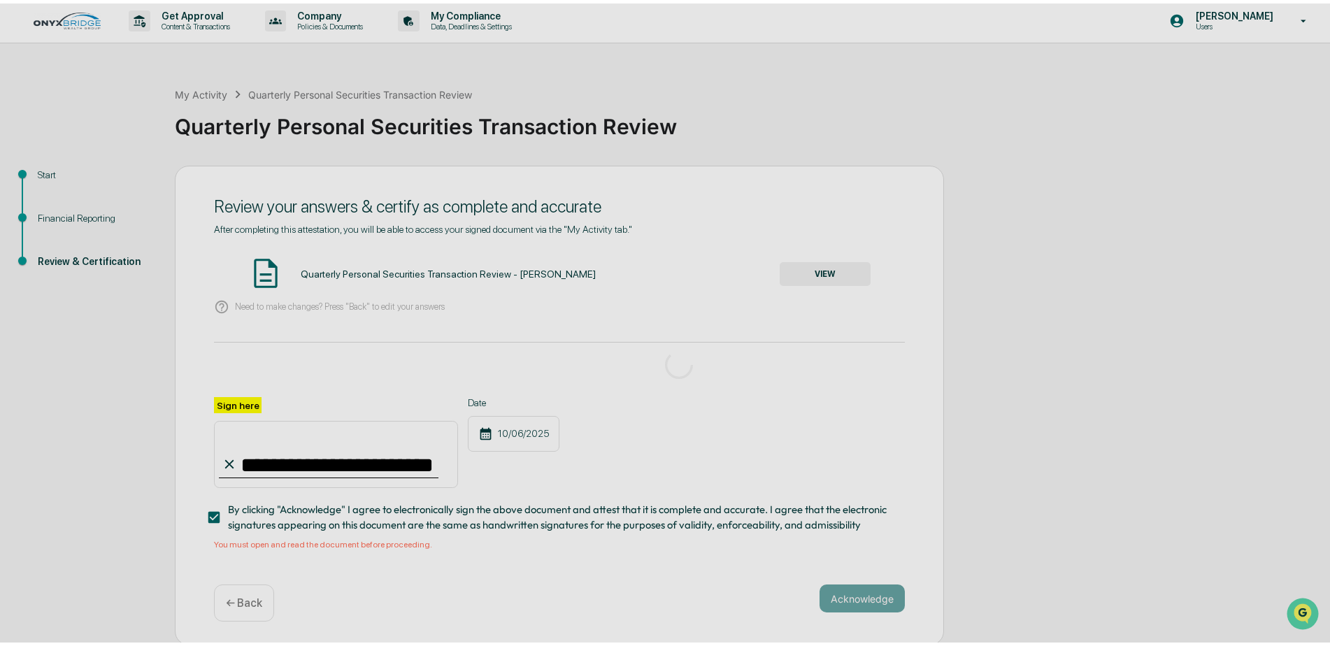
scroll to position [0, 0]
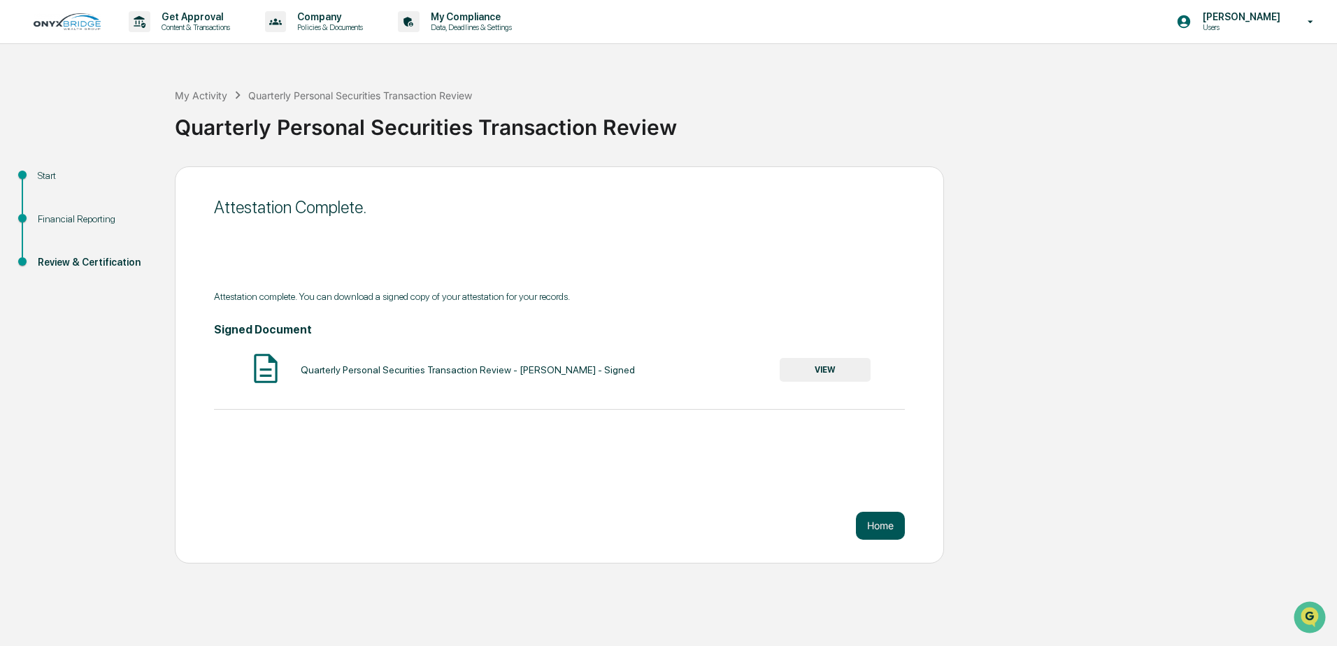
click at [868, 526] on button "Home" at bounding box center [880, 526] width 49 height 28
